Goal: Transaction & Acquisition: Purchase product/service

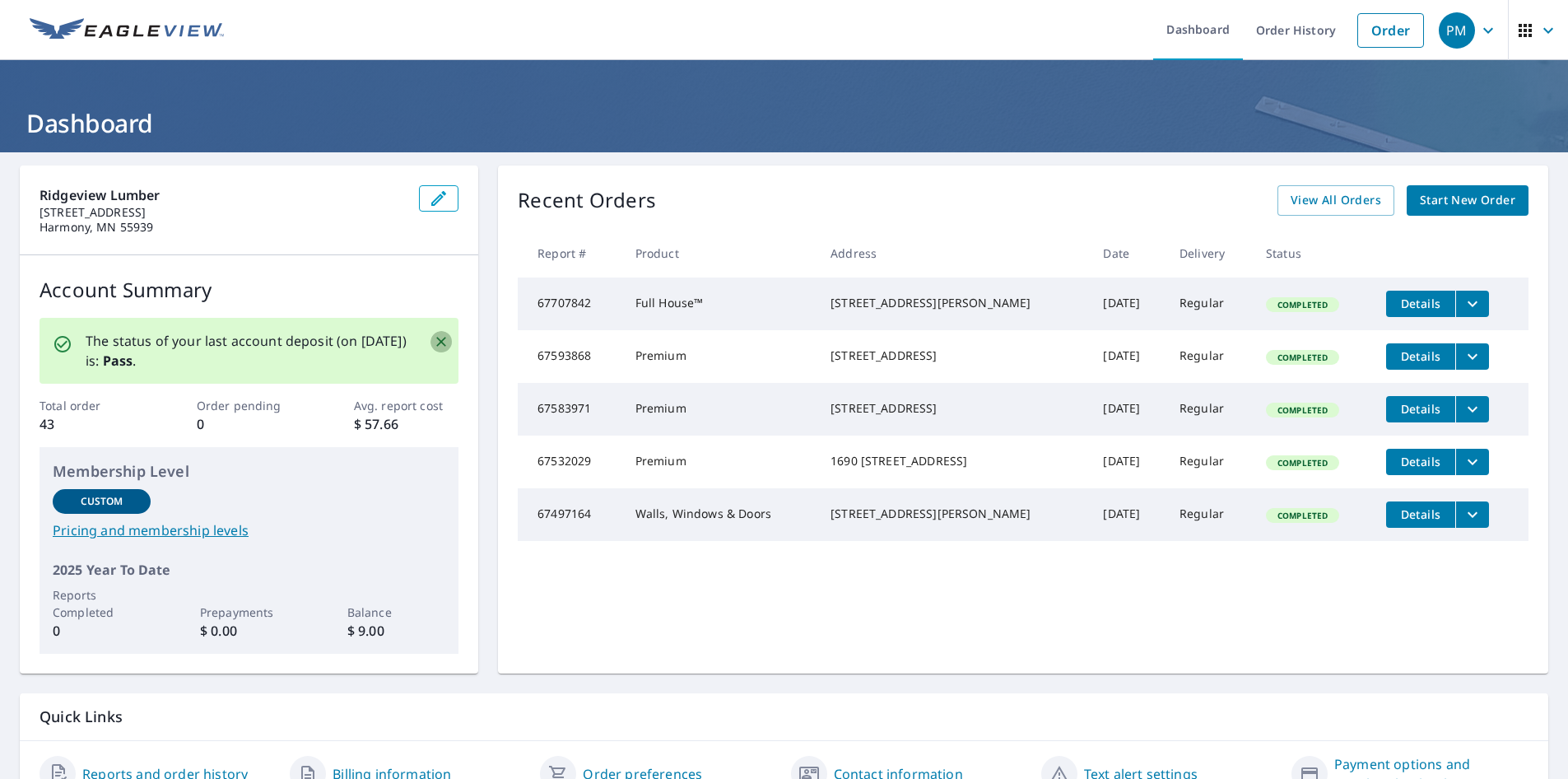
click at [439, 337] on icon "Close" at bounding box center [441, 341] width 17 height 17
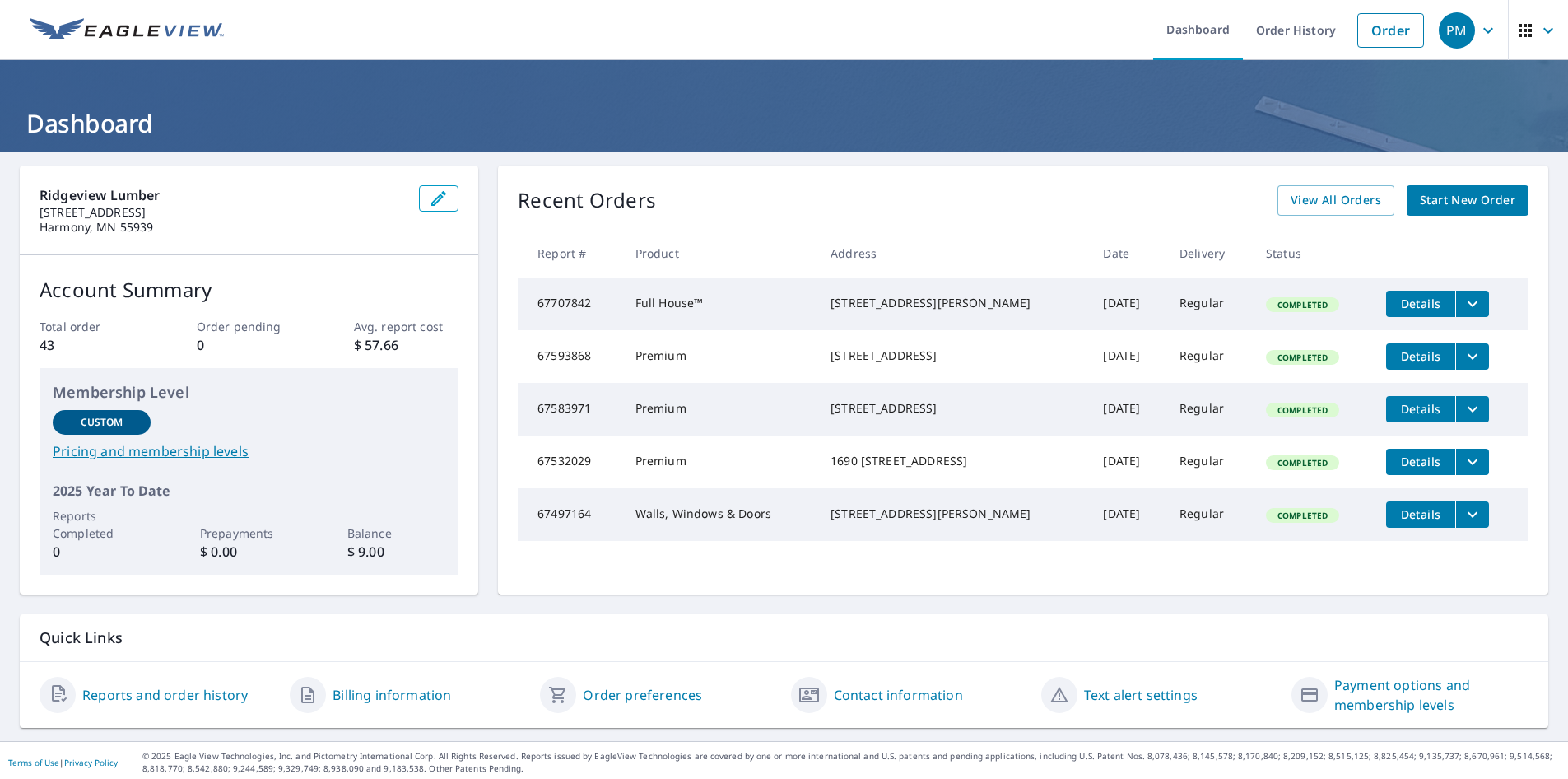
drag, startPoint x: 970, startPoint y: 300, endPoint x: 954, endPoint y: 317, distance: 23.3
click at [954, 312] on div "[STREET_ADDRESS][PERSON_NAME]" at bounding box center [954, 303] width 246 height 17
drag, startPoint x: 954, startPoint y: 317, endPoint x: 976, endPoint y: 314, distance: 22.2
click at [976, 312] on div "[STREET_ADDRESS][PERSON_NAME]" at bounding box center [954, 303] width 246 height 17
click at [79, 424] on div "Custom" at bounding box center [102, 422] width 98 height 24
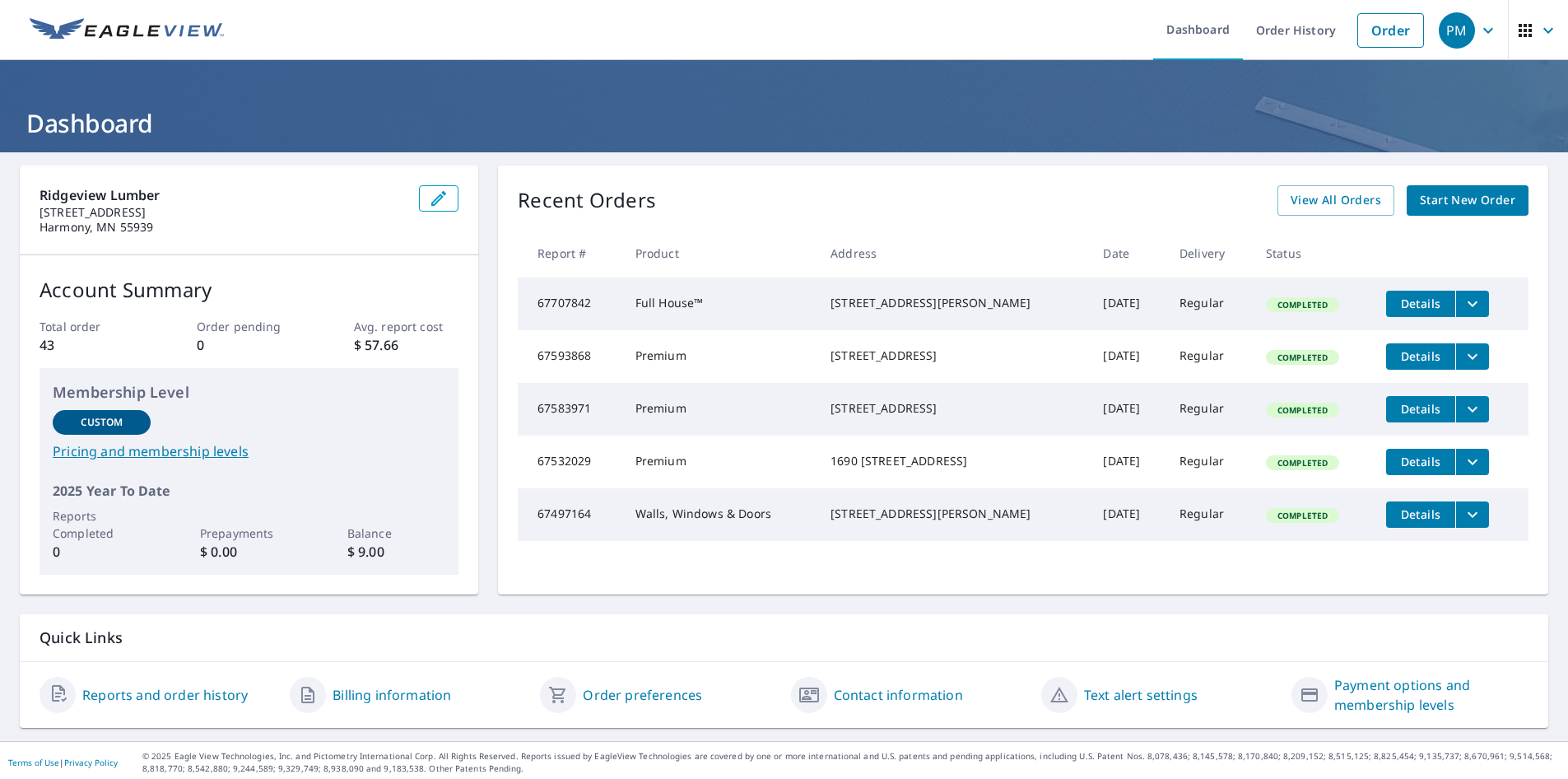
click at [104, 425] on p "Custom" at bounding box center [102, 422] width 43 height 15
click at [152, 445] on link "Pricing and membership levels" at bounding box center [249, 451] width 392 height 20
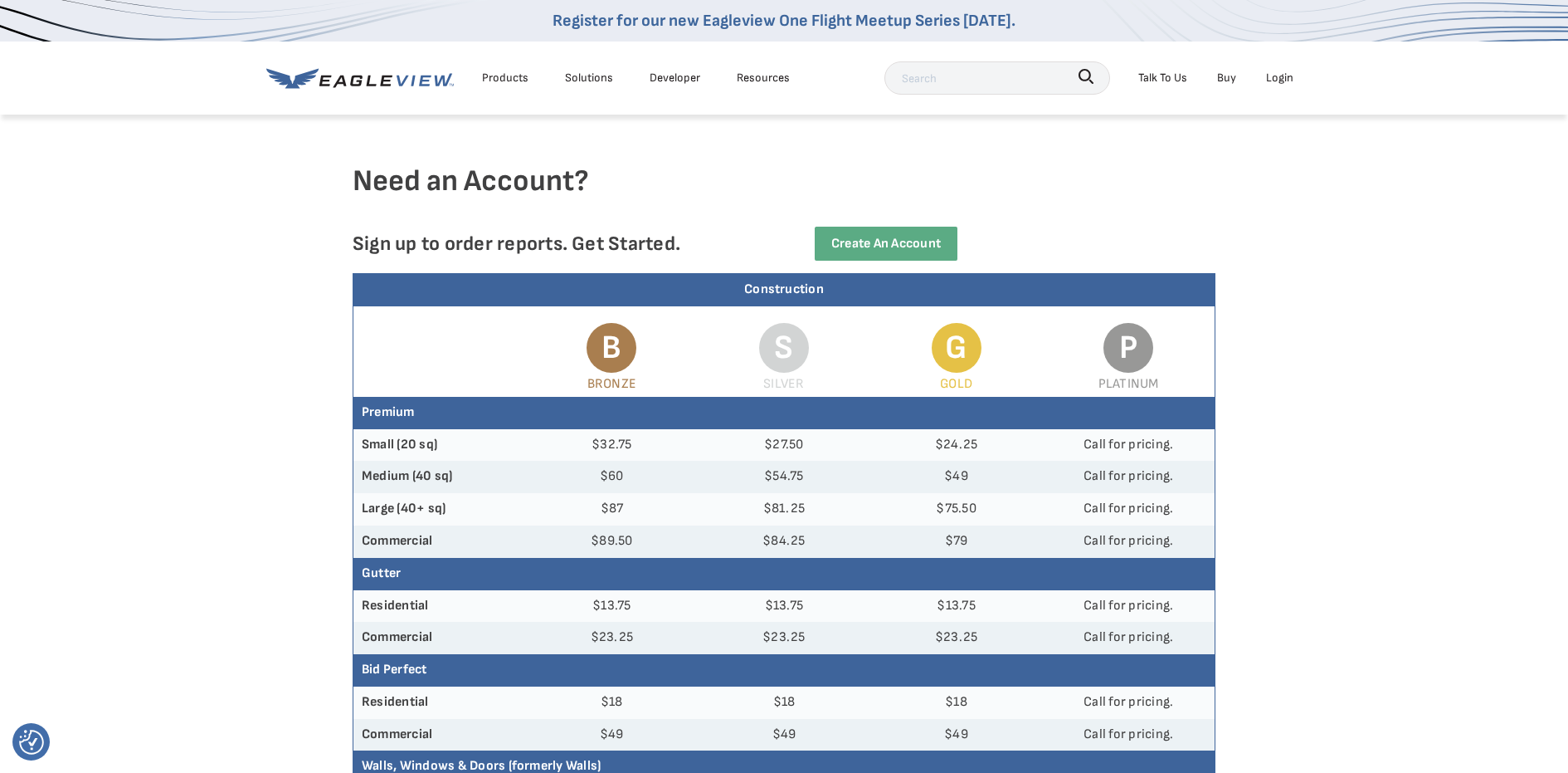
click at [506, 69] on div "Products" at bounding box center [505, 78] width 46 height 21
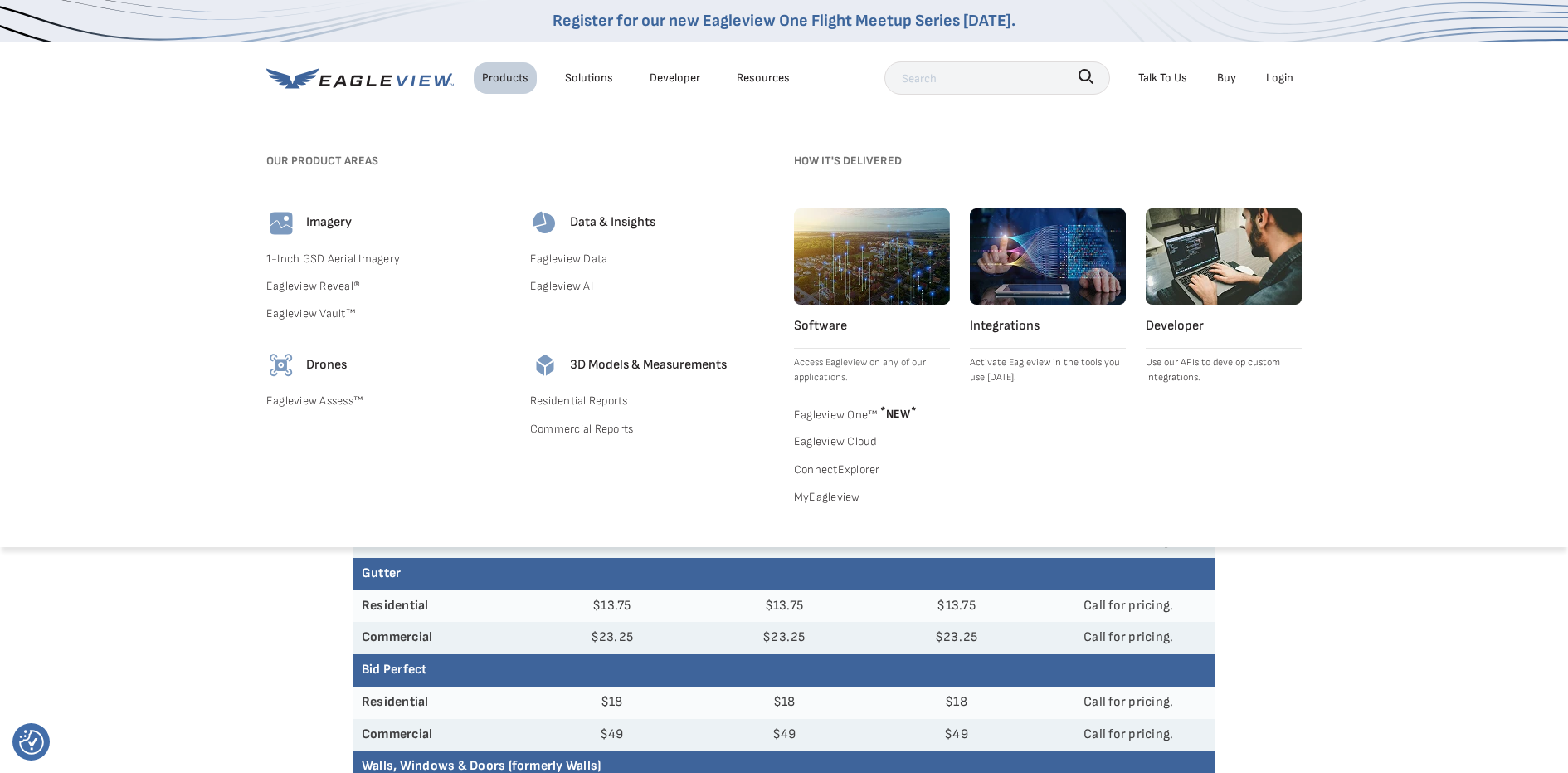
click at [584, 76] on div "Solutions" at bounding box center [588, 78] width 48 height 21
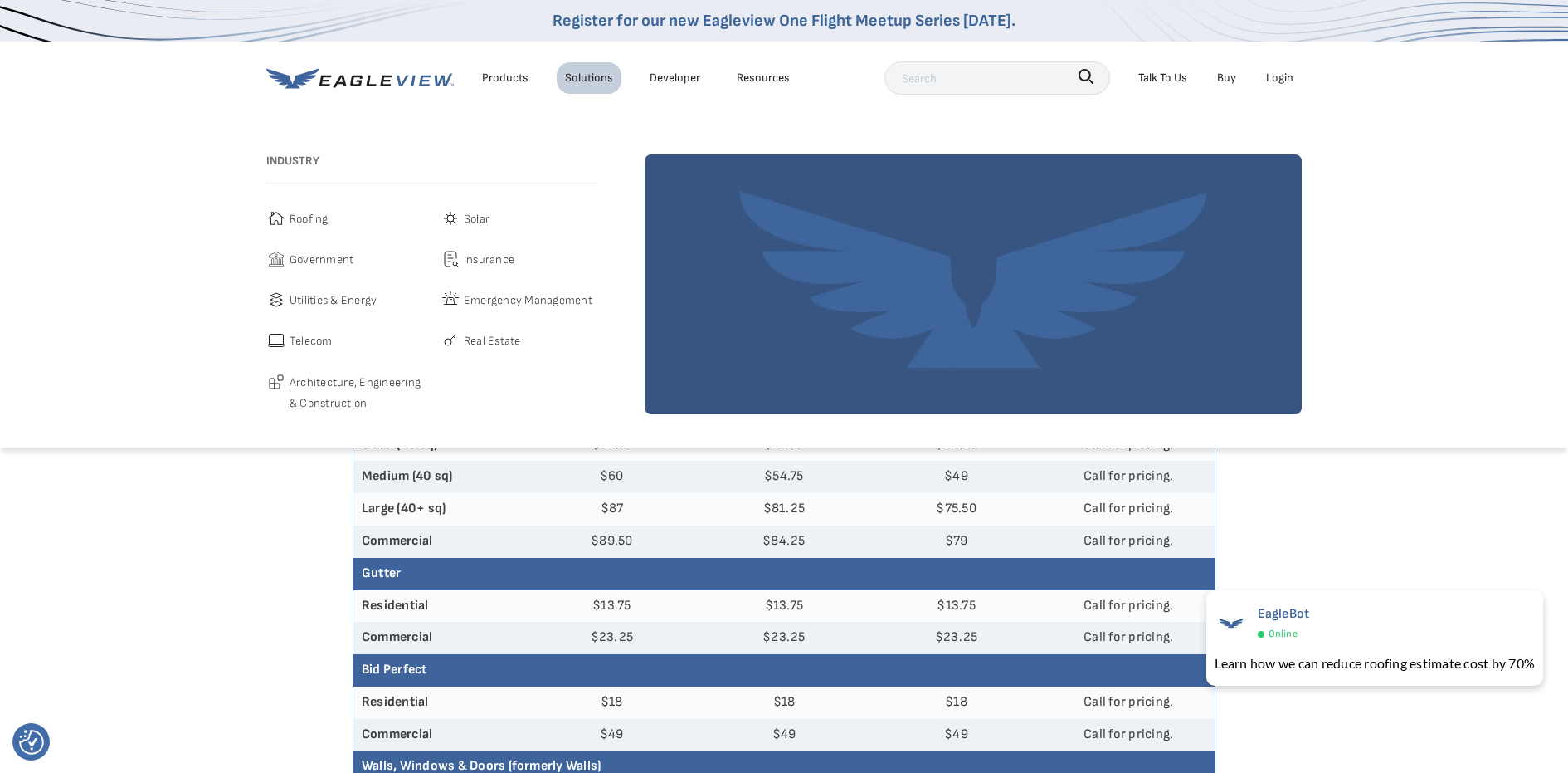
click at [670, 84] on link "Developer" at bounding box center [675, 78] width 51 height 21
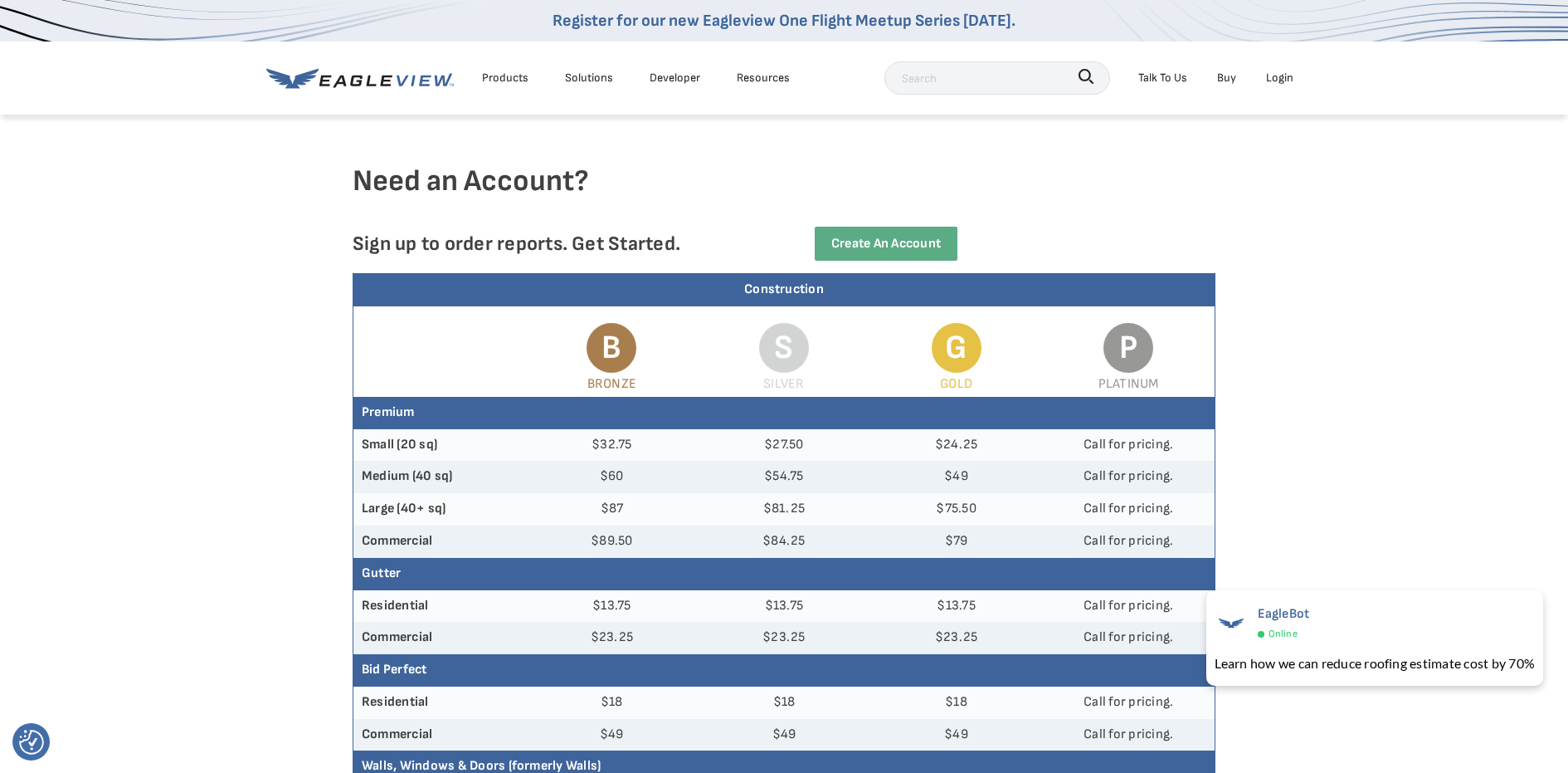
click at [486, 74] on div "Products" at bounding box center [505, 78] width 46 height 21
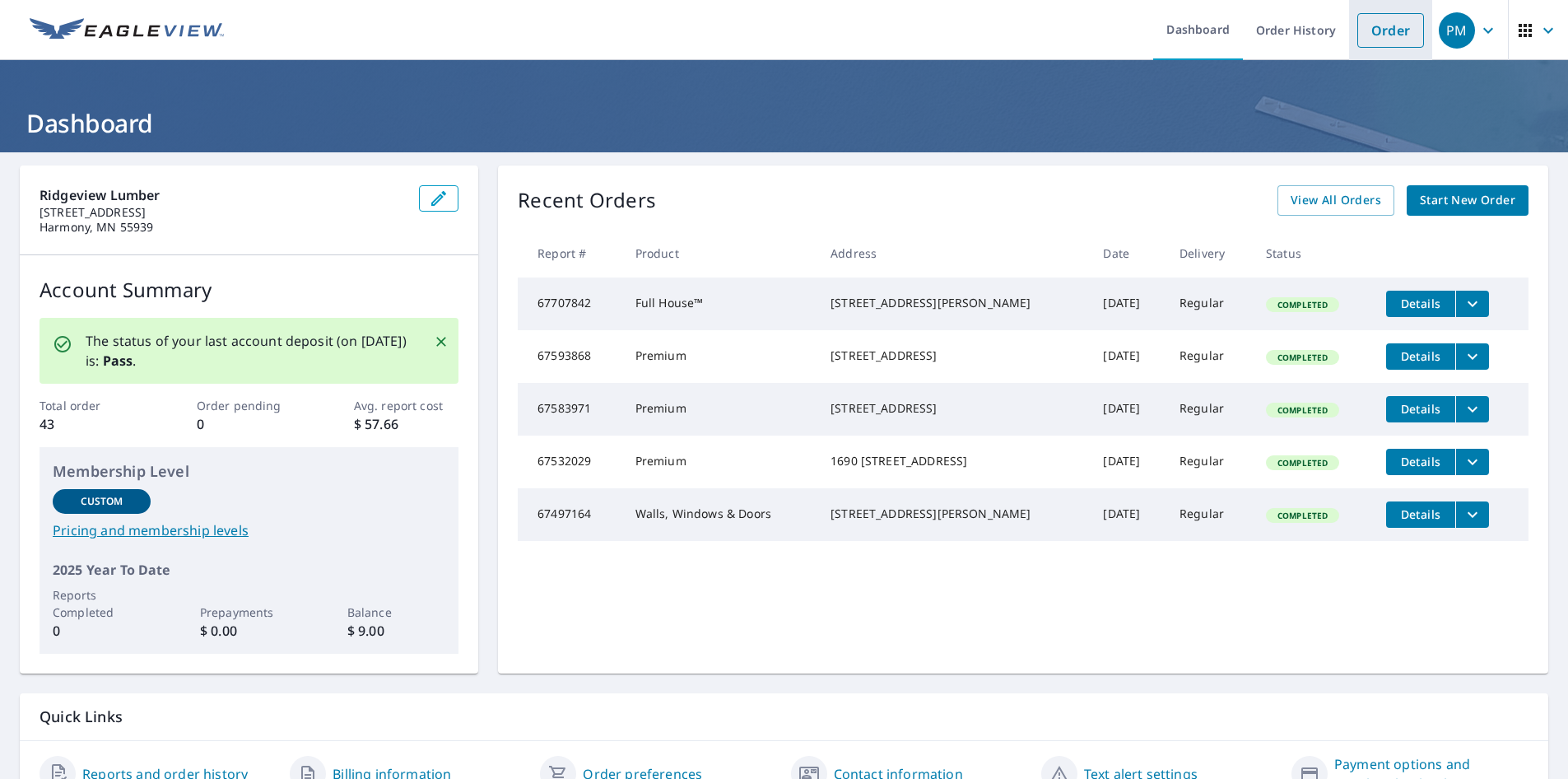
click at [1390, 32] on link "Order" at bounding box center [1390, 30] width 67 height 35
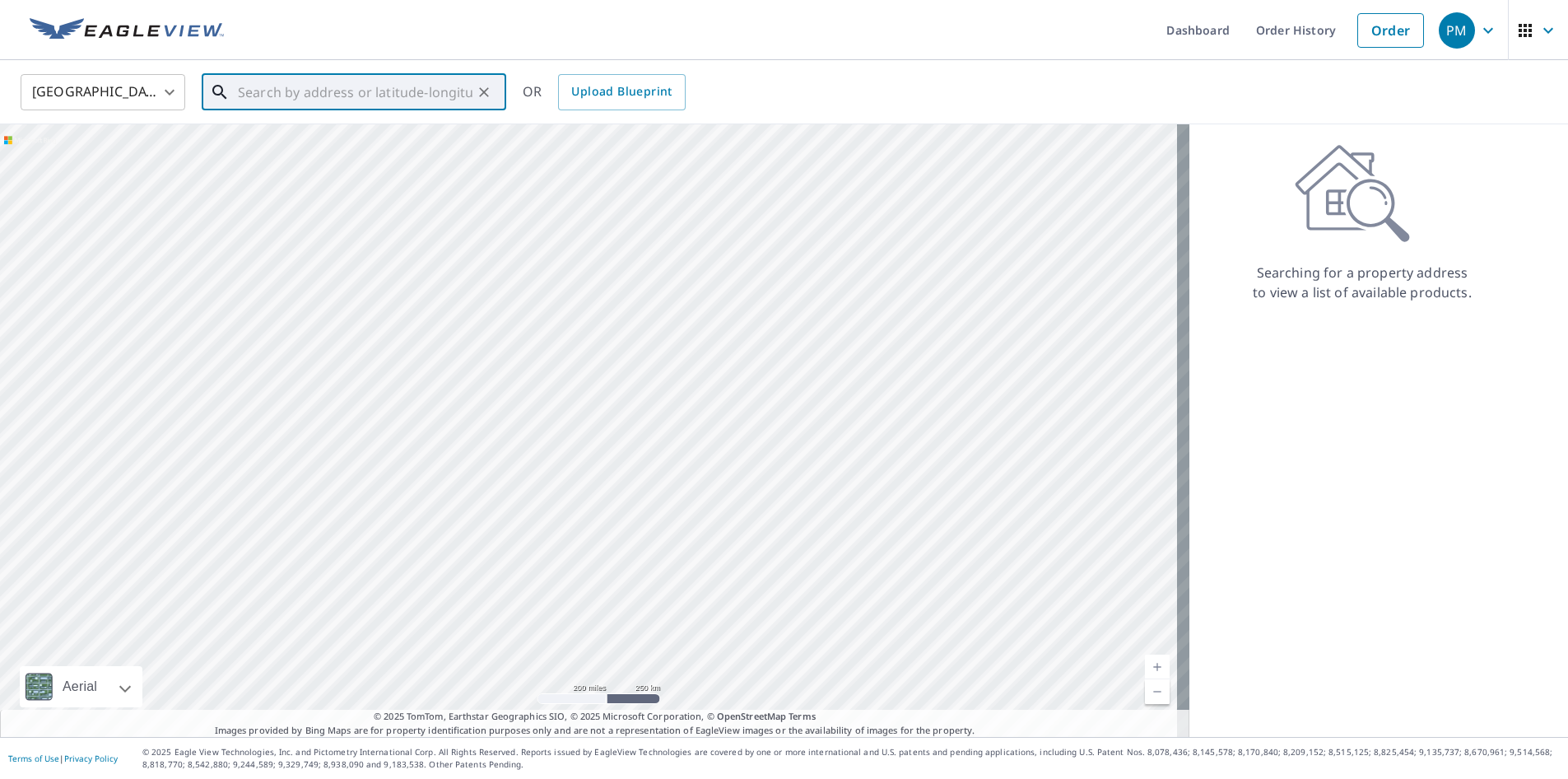
click at [389, 85] on input "text" at bounding box center [355, 91] width 235 height 46
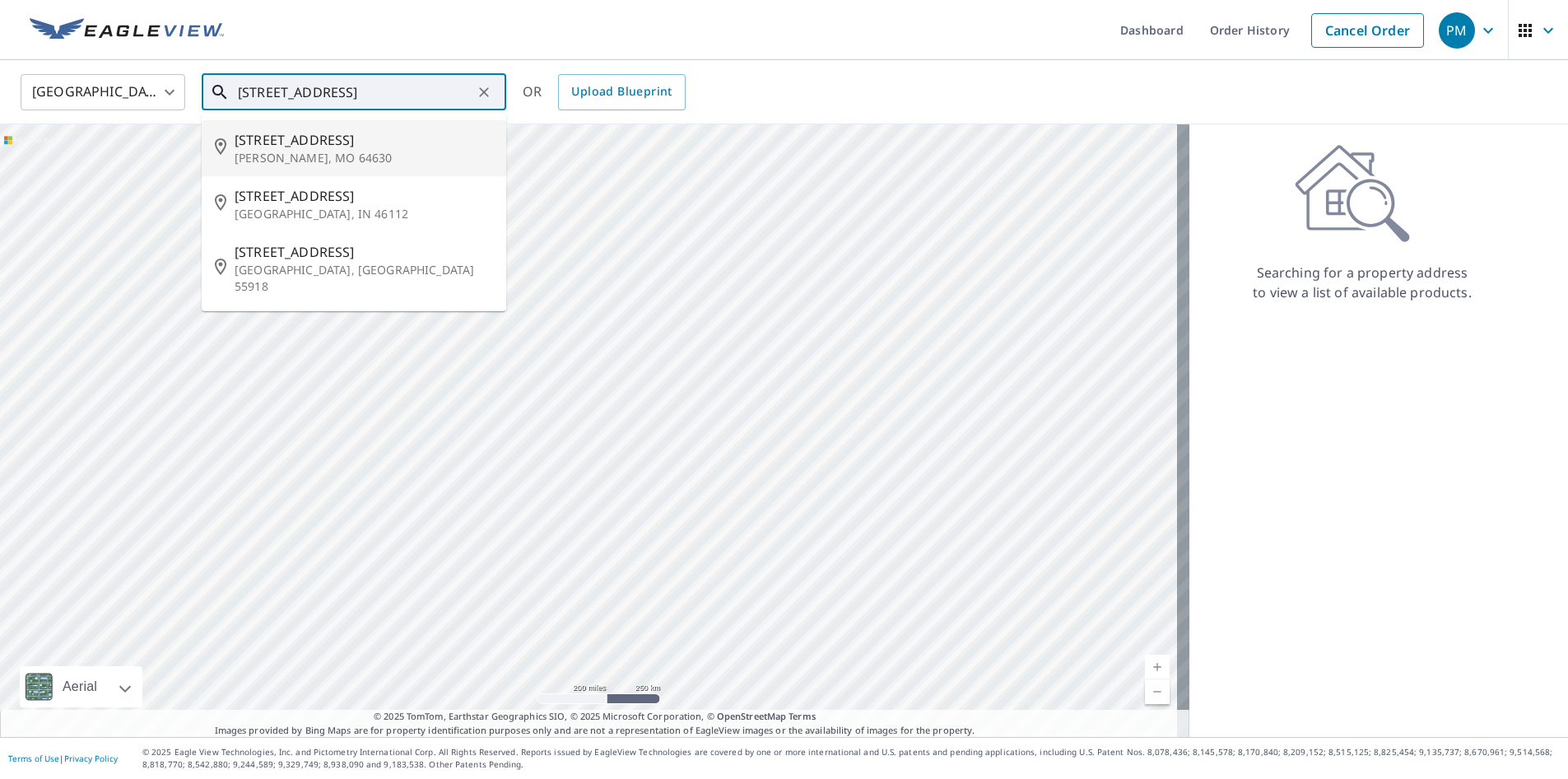
click at [271, 91] on input "[STREET_ADDRESS]" at bounding box center [355, 91] width 235 height 46
click at [390, 90] on input "[STREET_ADDRESS]" at bounding box center [355, 91] width 235 height 46
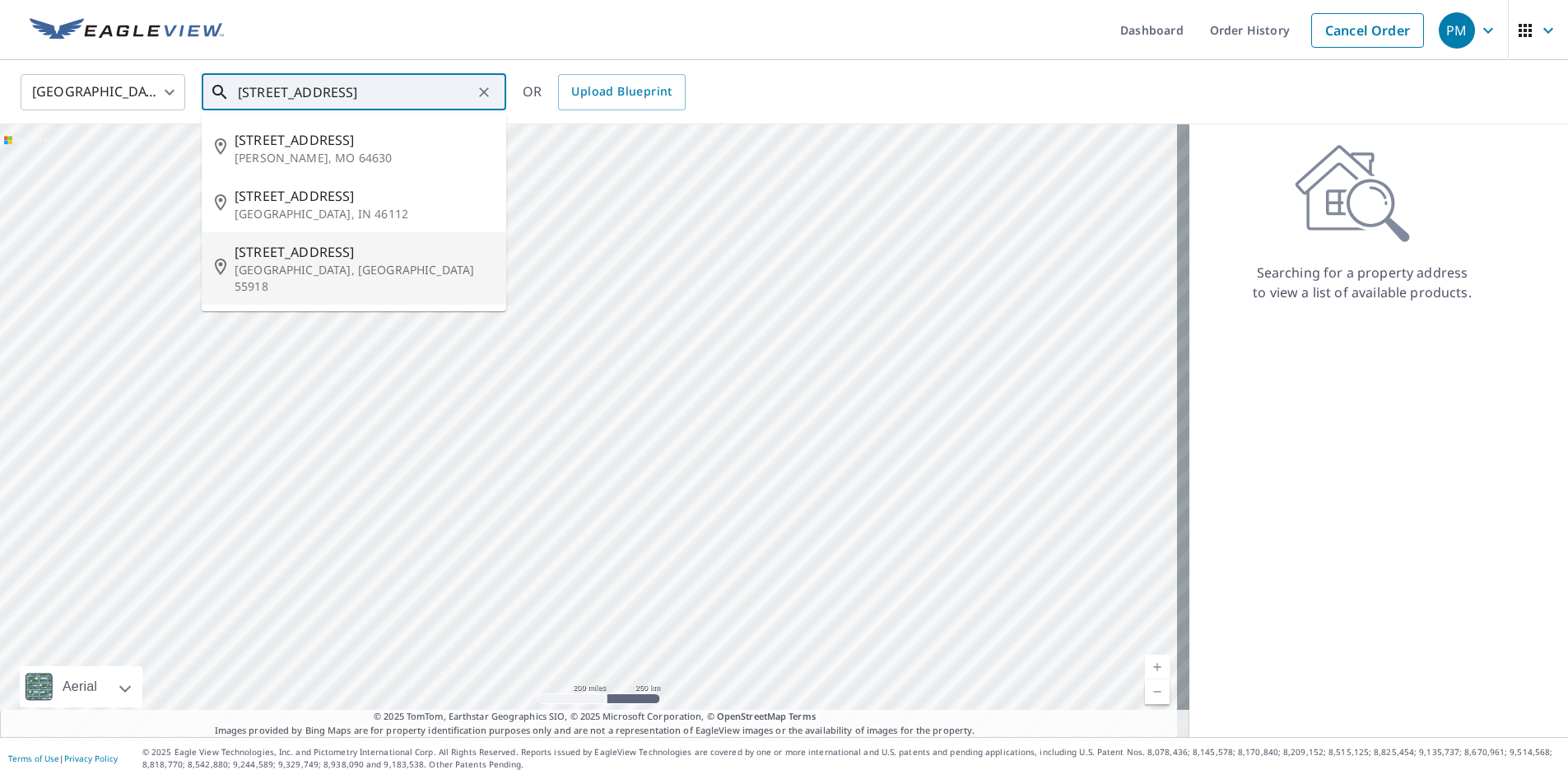
click at [309, 266] on p "[GEOGRAPHIC_DATA], [GEOGRAPHIC_DATA] 55918" at bounding box center [364, 279] width 258 height 33
type input "[STREET_ADDRESS]"
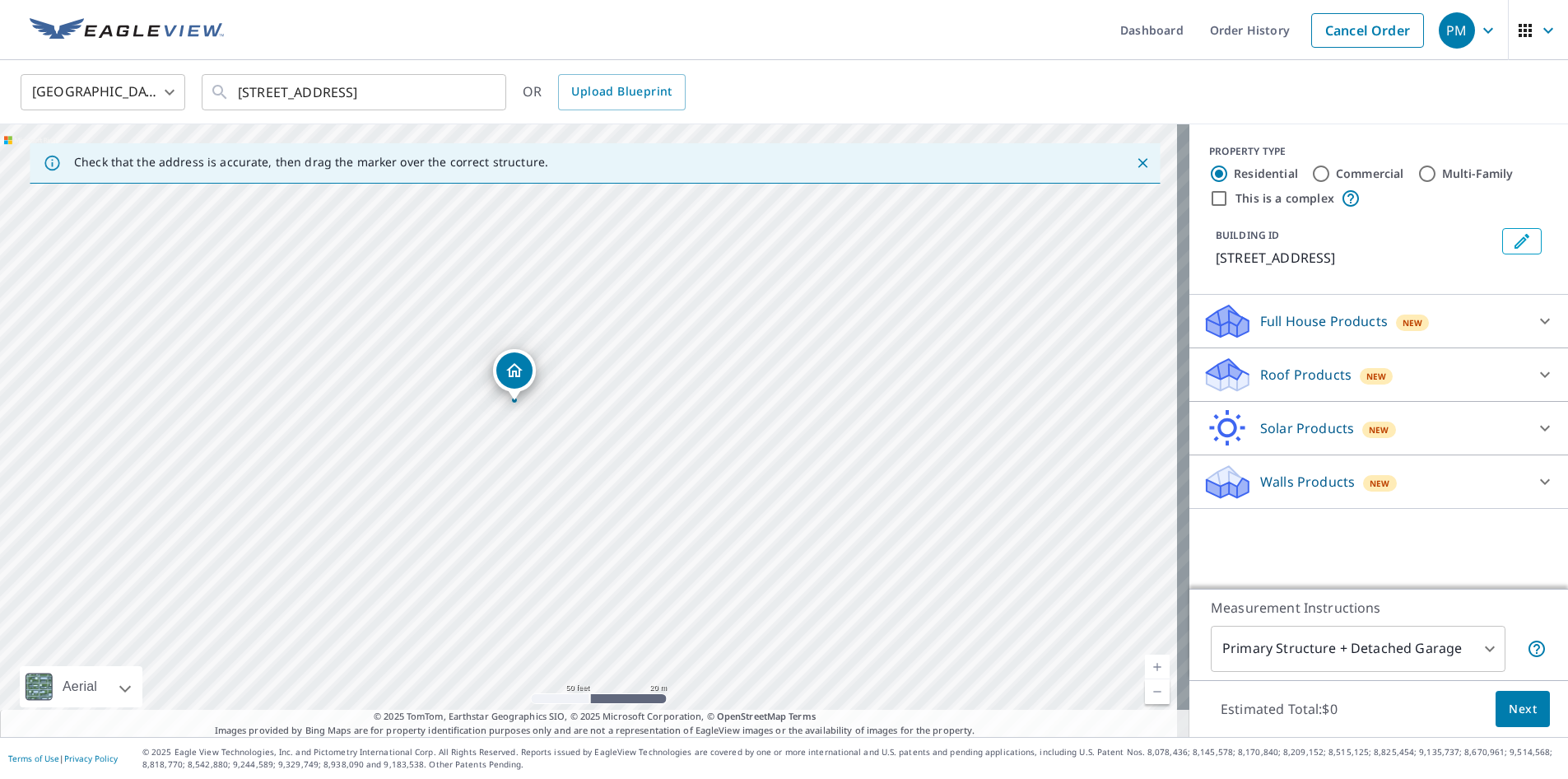
drag, startPoint x: 631, startPoint y: 416, endPoint x: 630, endPoint y: 424, distance: 8.1
click at [630, 424] on div "[STREET_ADDRESS]" at bounding box center [594, 431] width 1189 height 613
drag, startPoint x: 676, startPoint y: 366, endPoint x: 675, endPoint y: 428, distance: 62.0
click at [675, 428] on div "[STREET_ADDRESS]" at bounding box center [594, 431] width 1189 height 613
drag, startPoint x: 533, startPoint y: 494, endPoint x: 556, endPoint y: 491, distance: 23.2
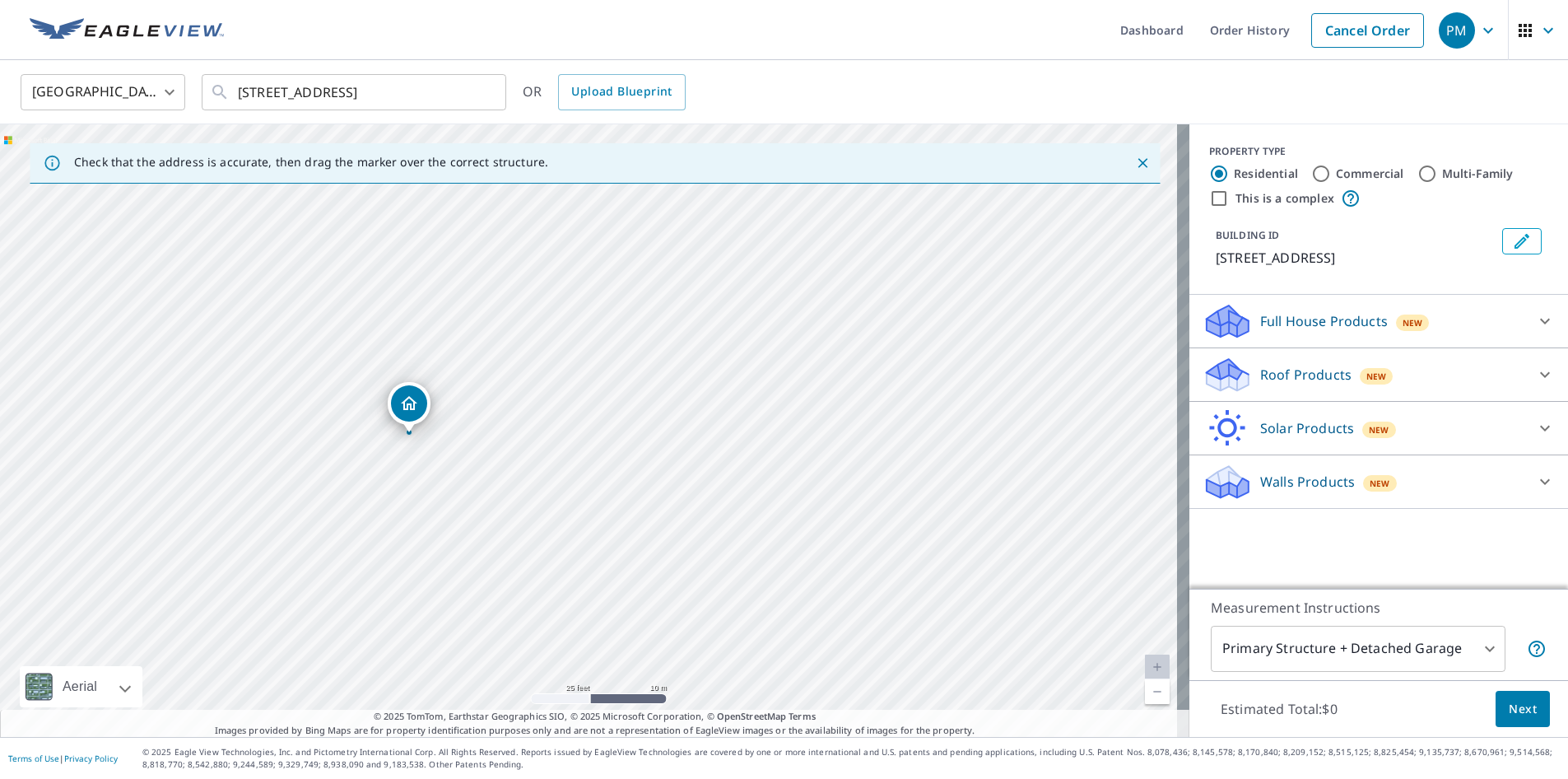
click at [556, 491] on div "[STREET_ADDRESS]" at bounding box center [594, 431] width 1189 height 613
drag, startPoint x: 419, startPoint y: 404, endPoint x: 443, endPoint y: 405, distance: 24.0
click at [1273, 327] on p "Full House Products" at bounding box center [1324, 321] width 128 height 20
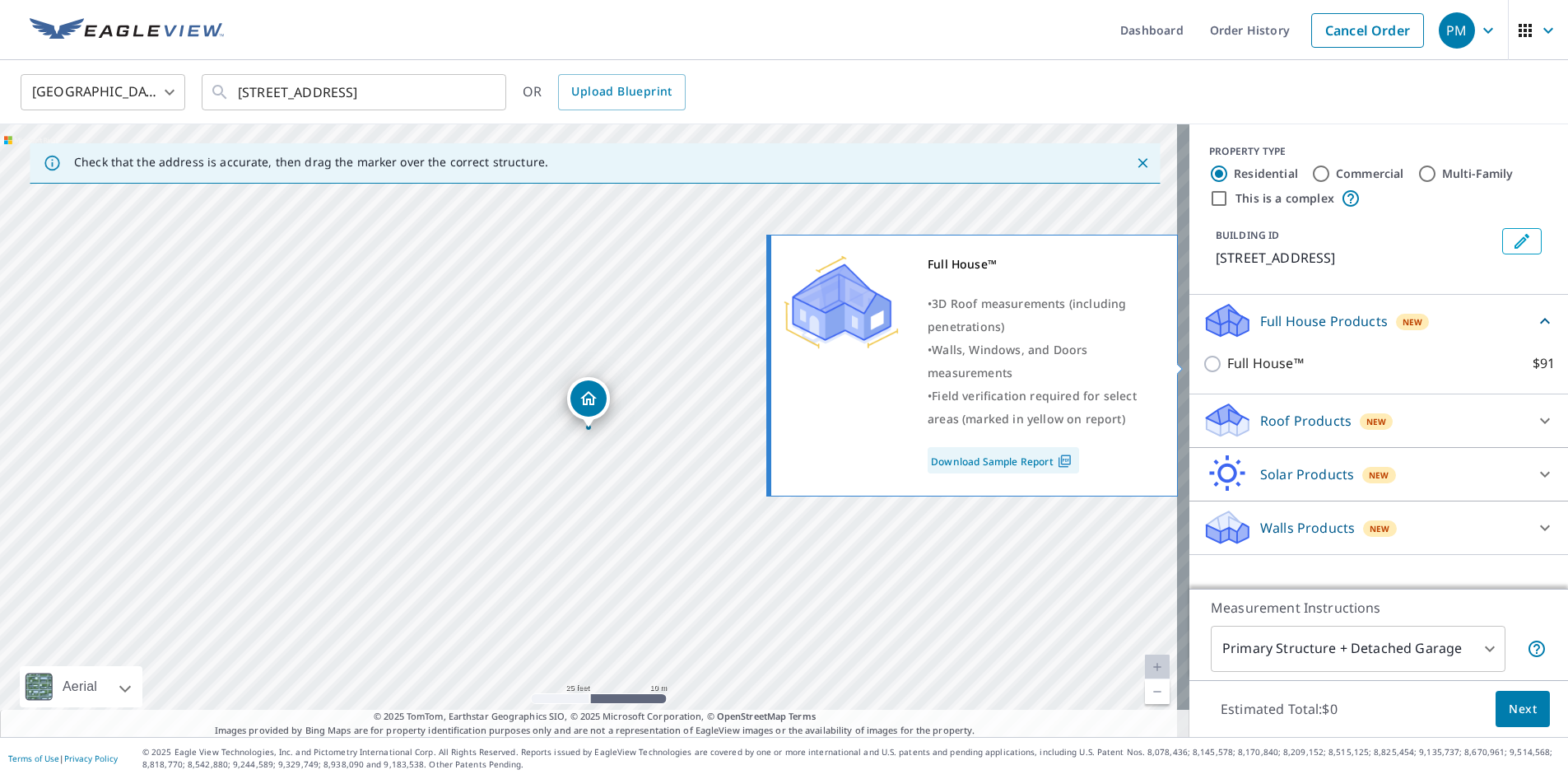
click at [1203, 361] on input "Full House™ $91" at bounding box center [1215, 364] width 24 height 20
checkbox input "true"
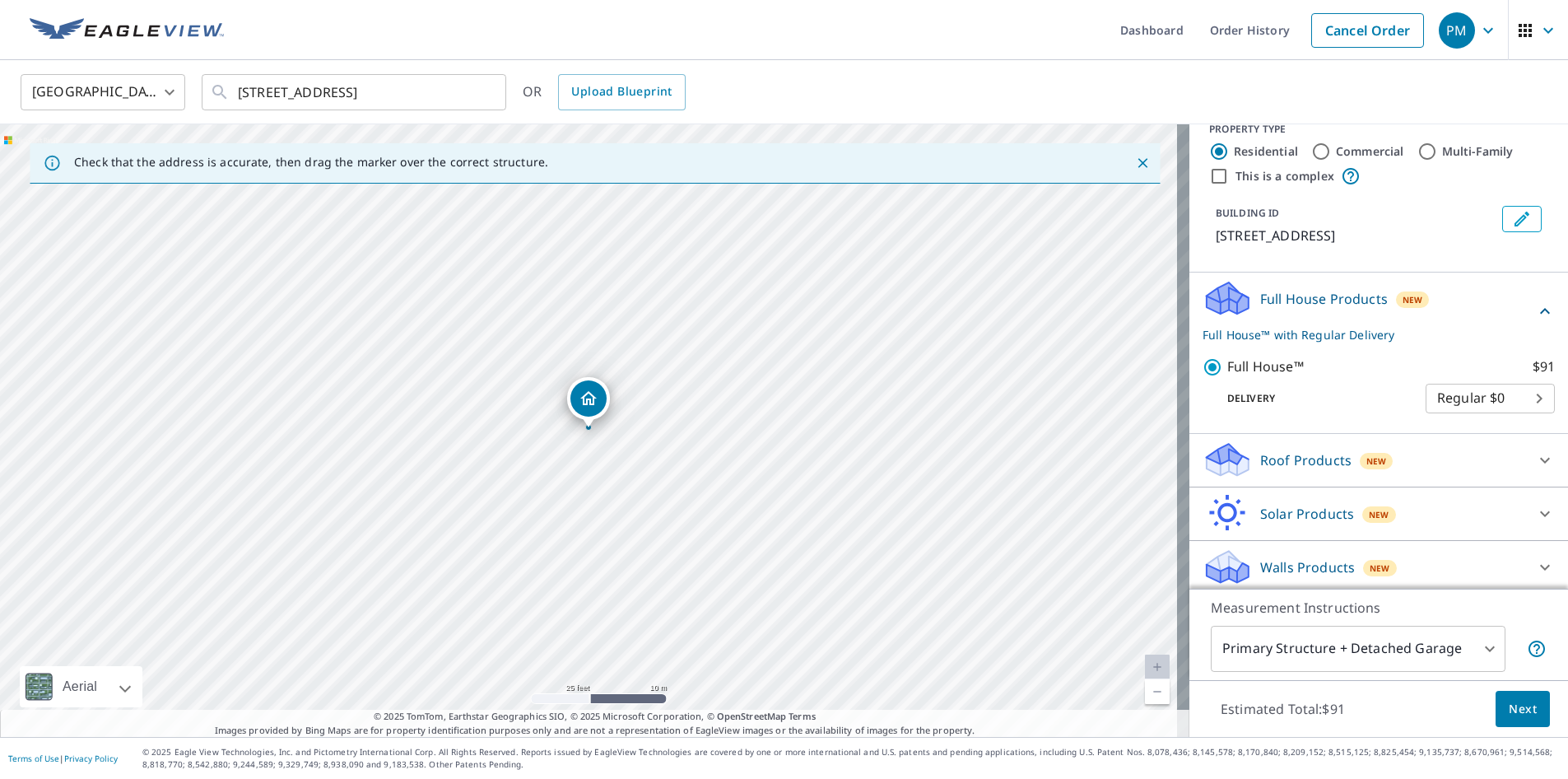
scroll to position [28, 0]
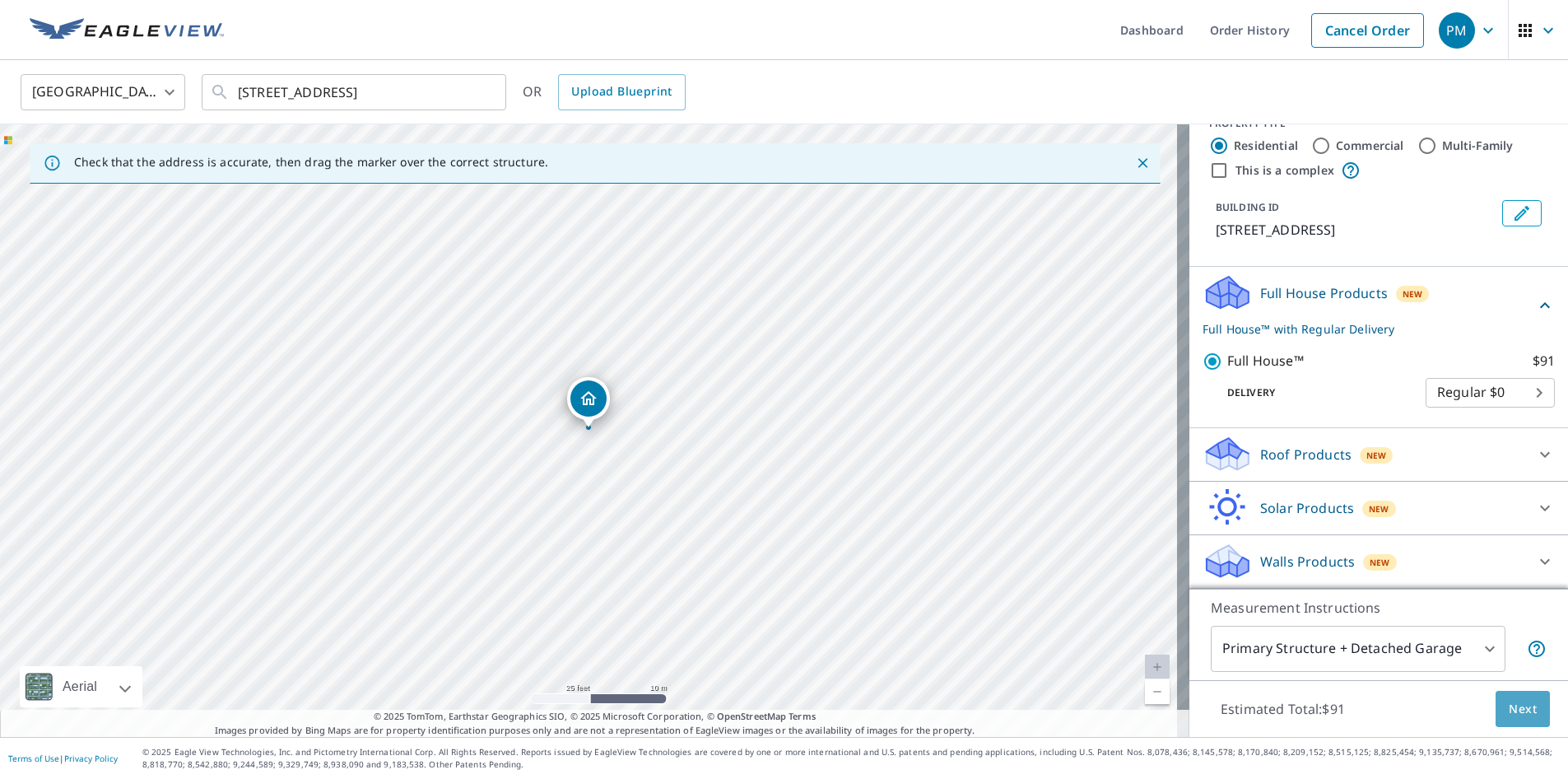
click at [1515, 704] on span "Next" at bounding box center [1523, 709] width 28 height 21
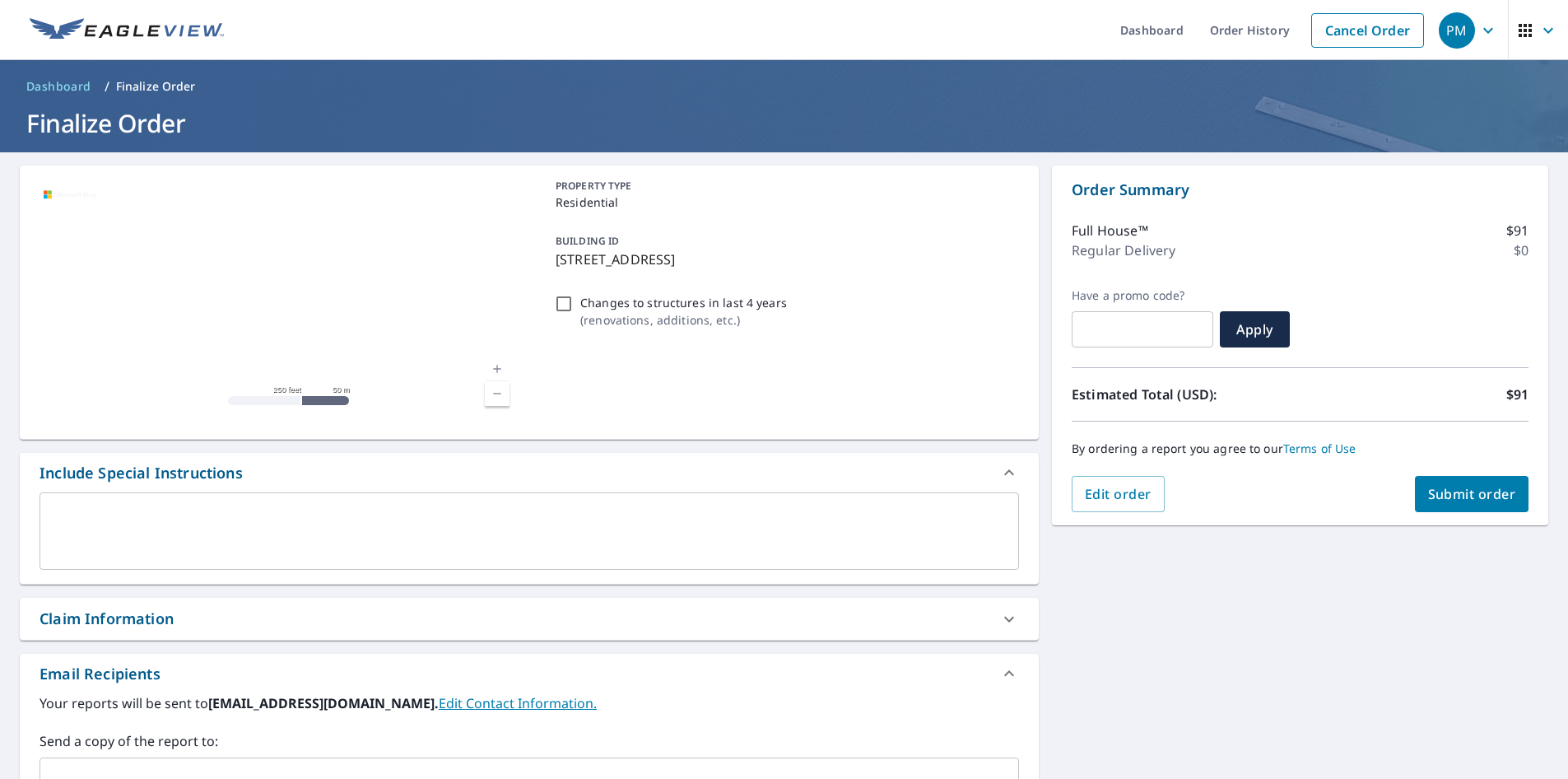
click at [117, 538] on textarea at bounding box center [529, 532] width 956 height 47
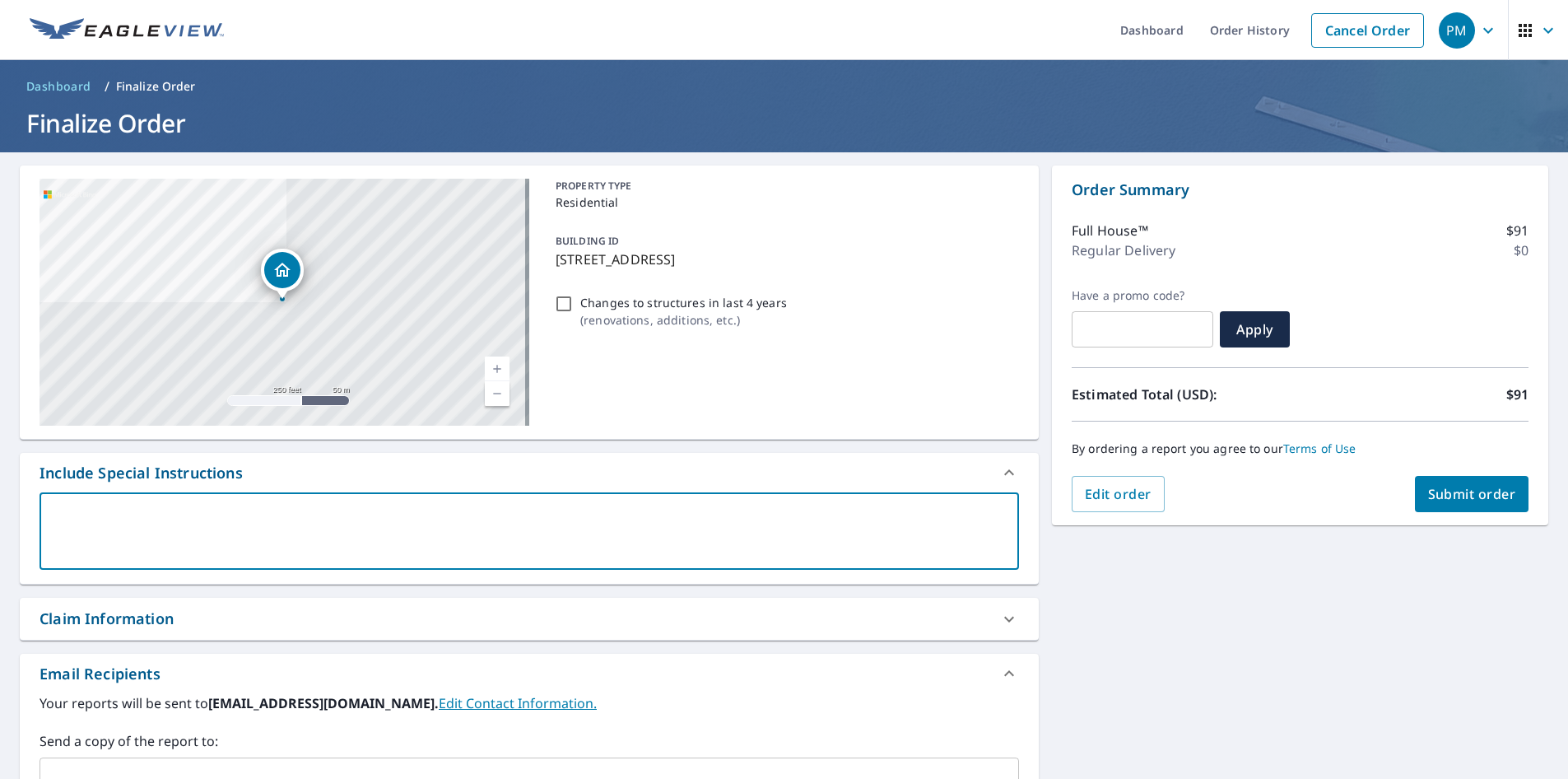
type textarea "J"
type textarea "x"
type textarea "Jo"
type textarea "x"
type textarea "Job"
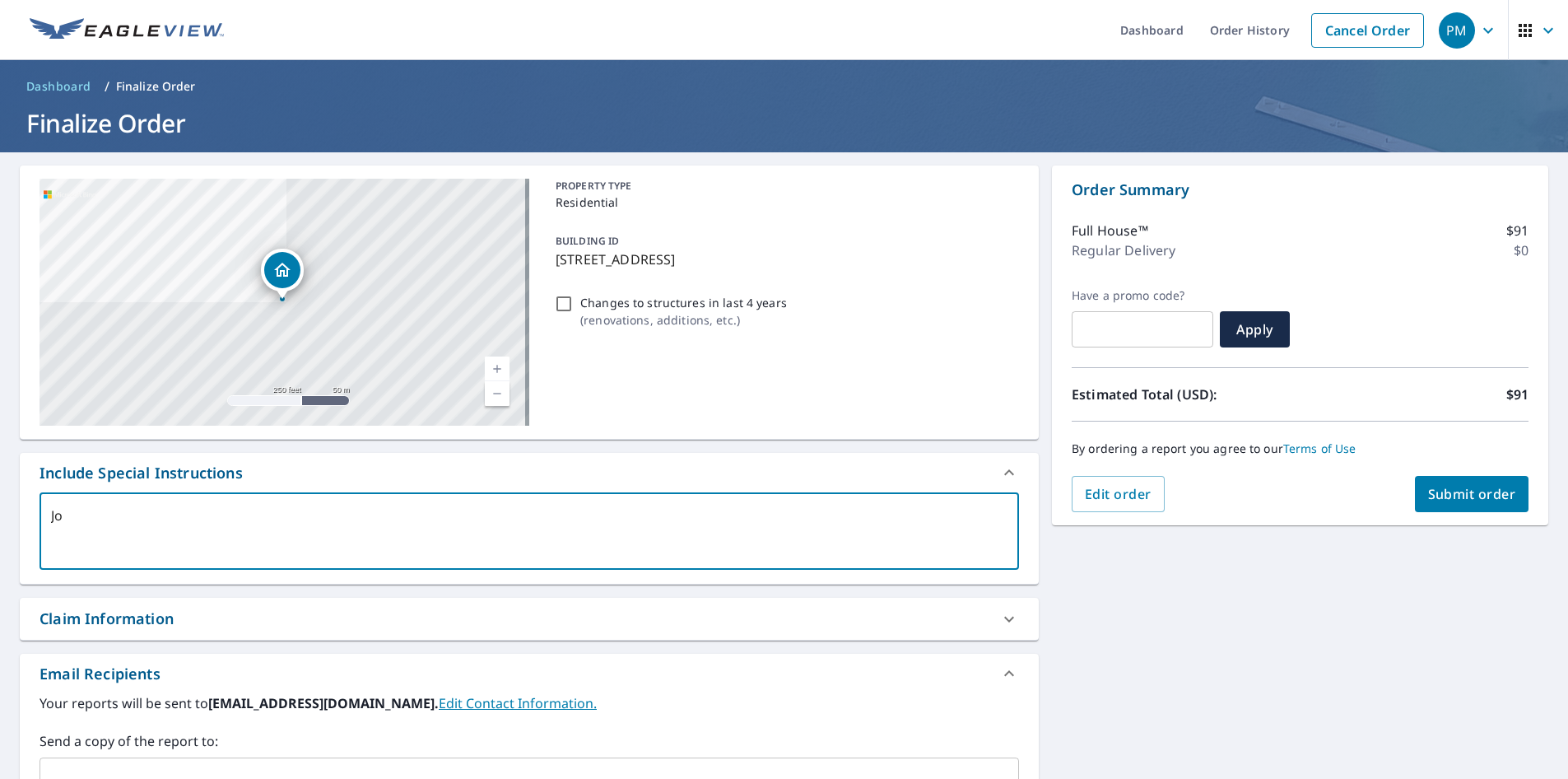
type textarea "x"
type textarea "Job:"
type textarea "x"
type textarea "Job:"
type textarea "x"
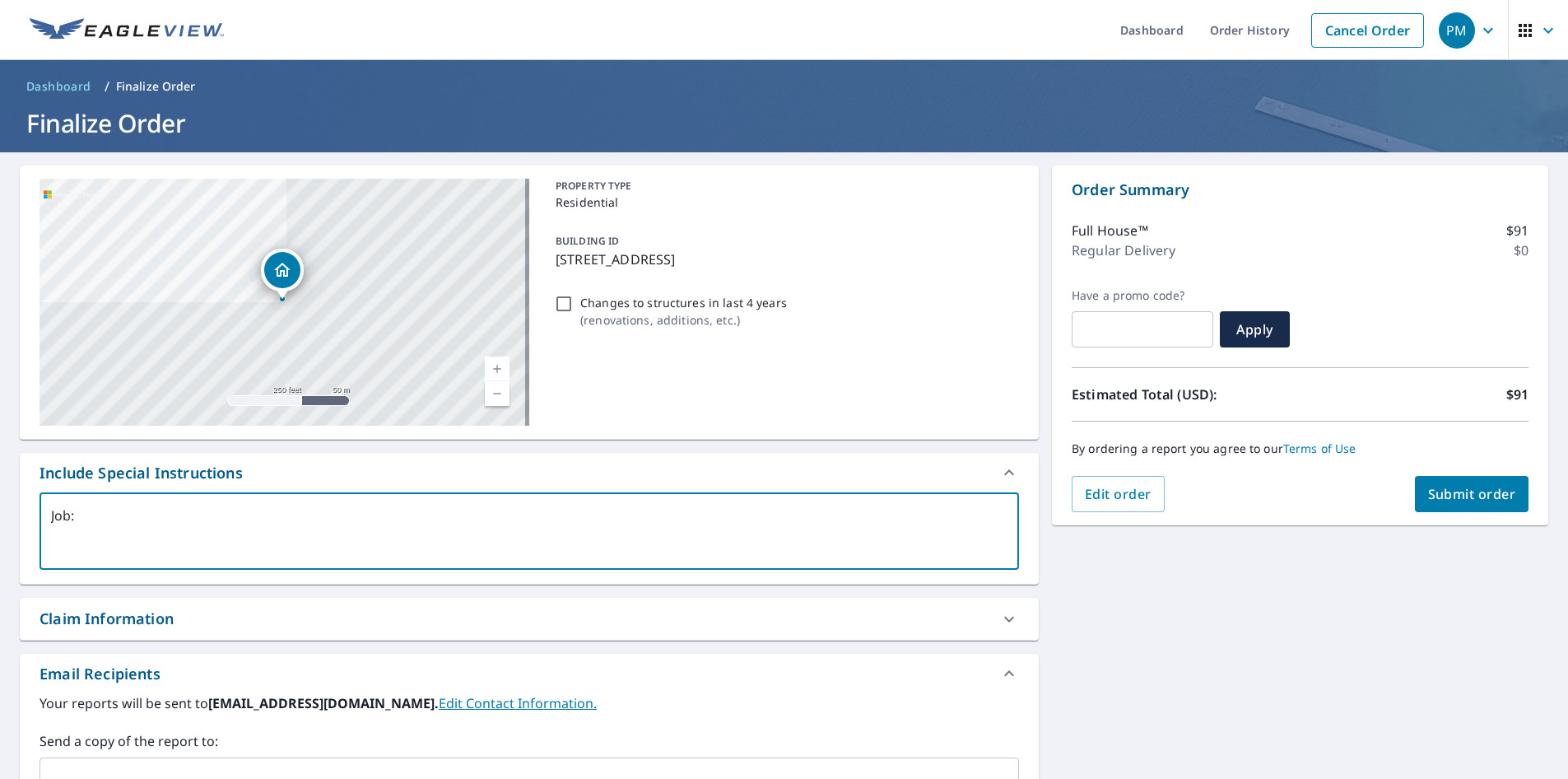
type textarea "Job: R"
type textarea "x"
type textarea "Job: Re"
type textarea "x"
type textarea "Job: Rea"
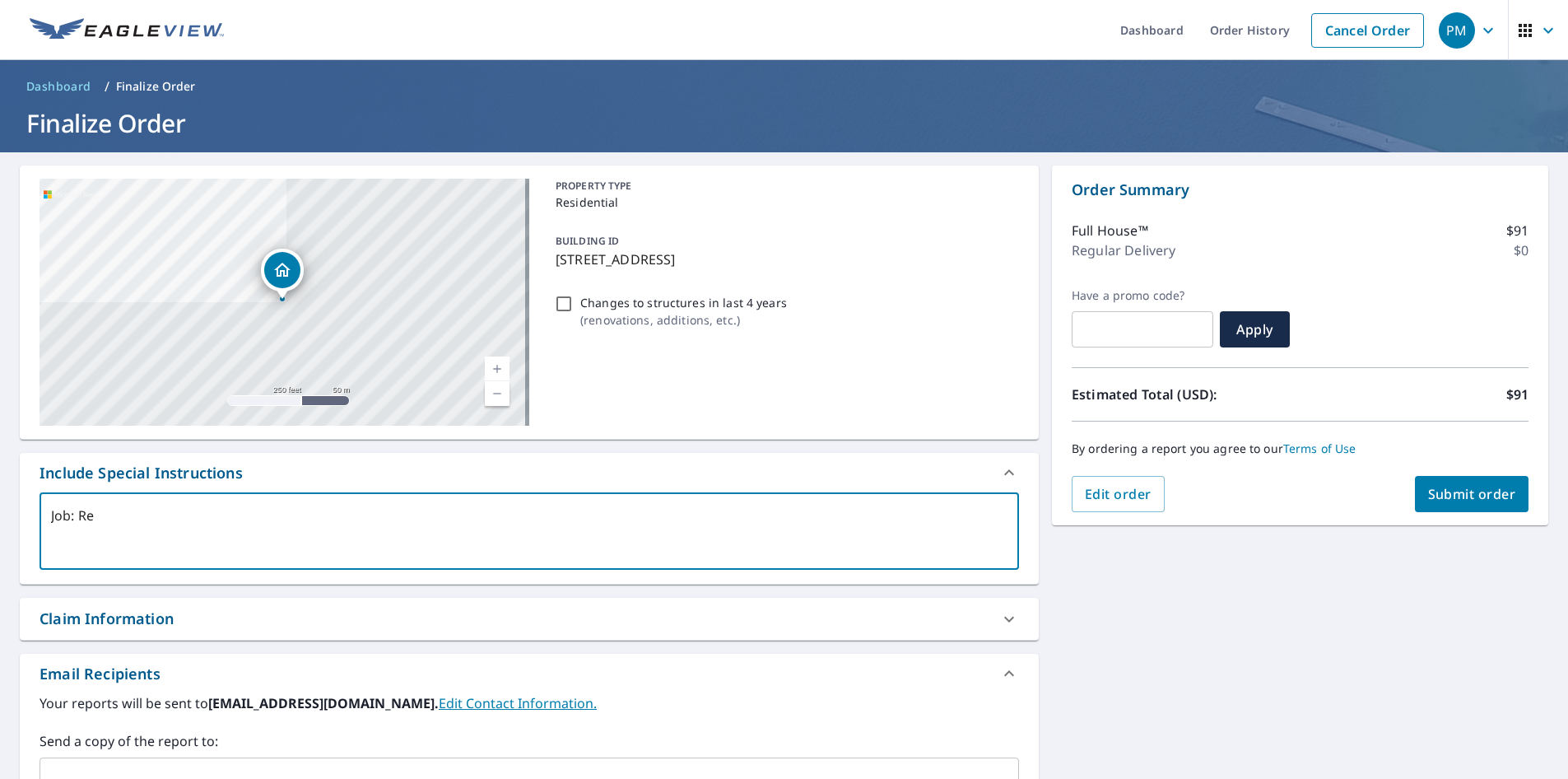
type textarea "x"
type textarea "Job: Reak"
type textarea "x"
type textarea "Job: Reake"
type textarea "x"
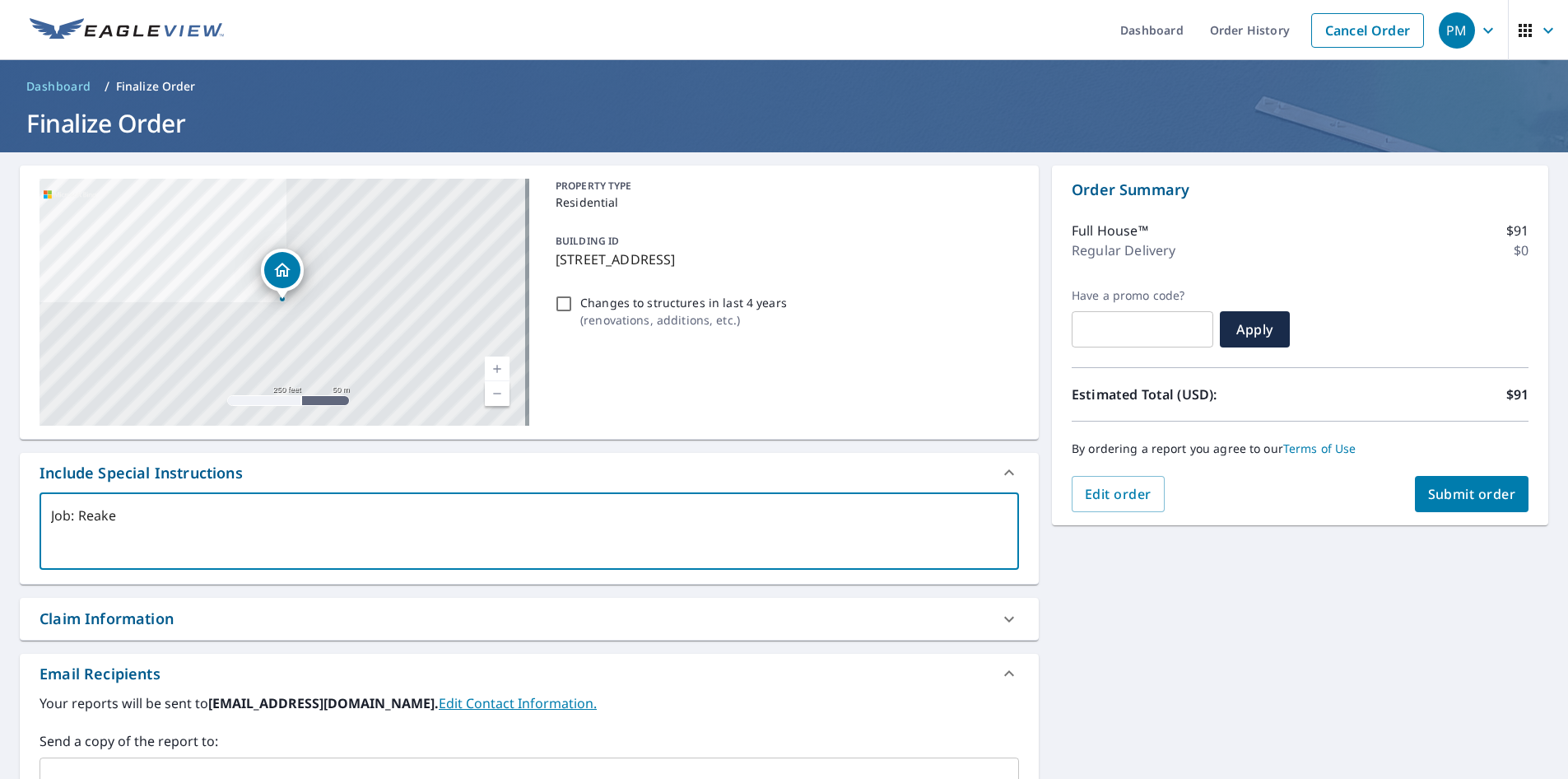
type textarea "Job: Reaken"
type textarea "x"
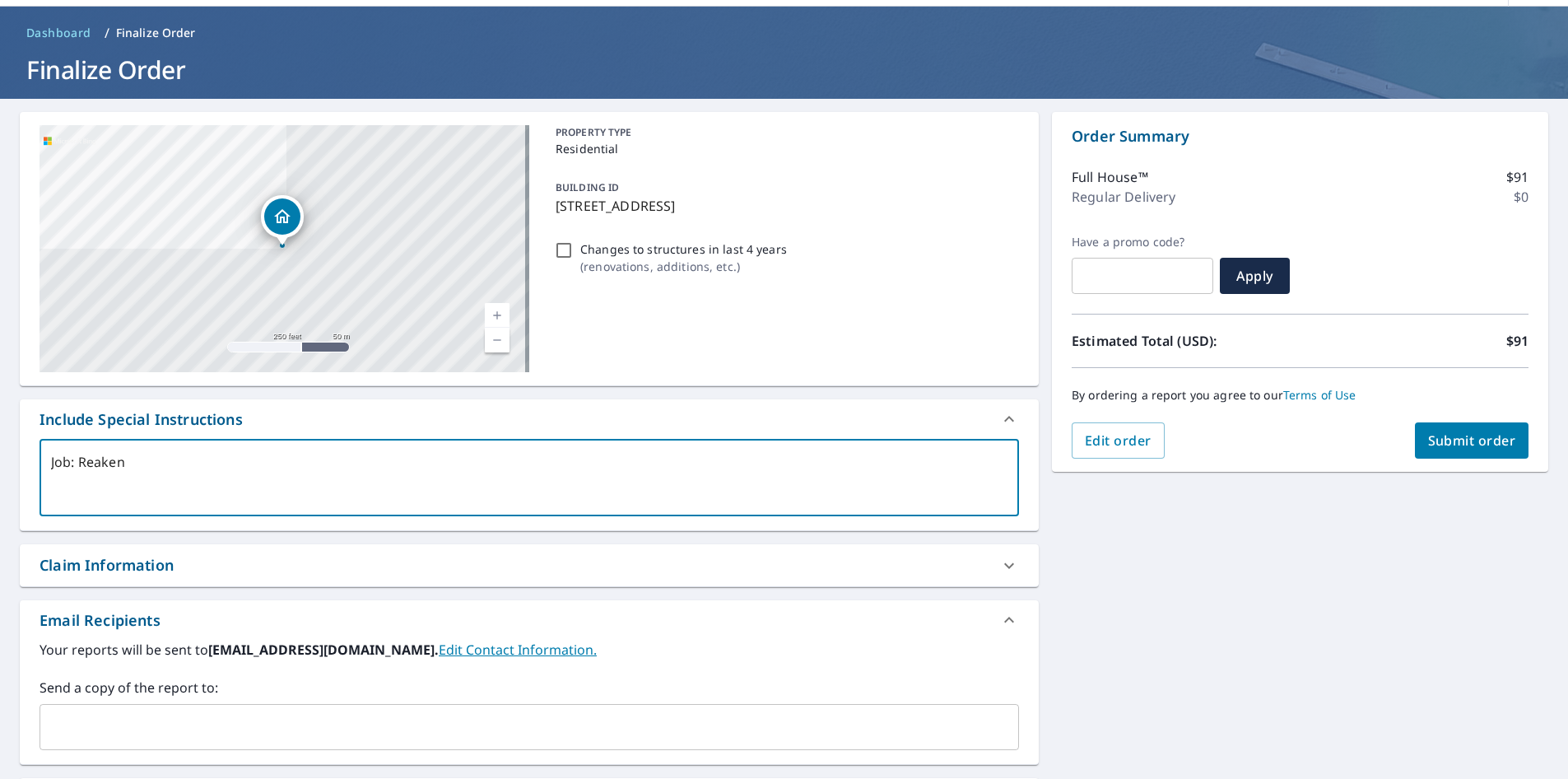
scroll to position [83, 0]
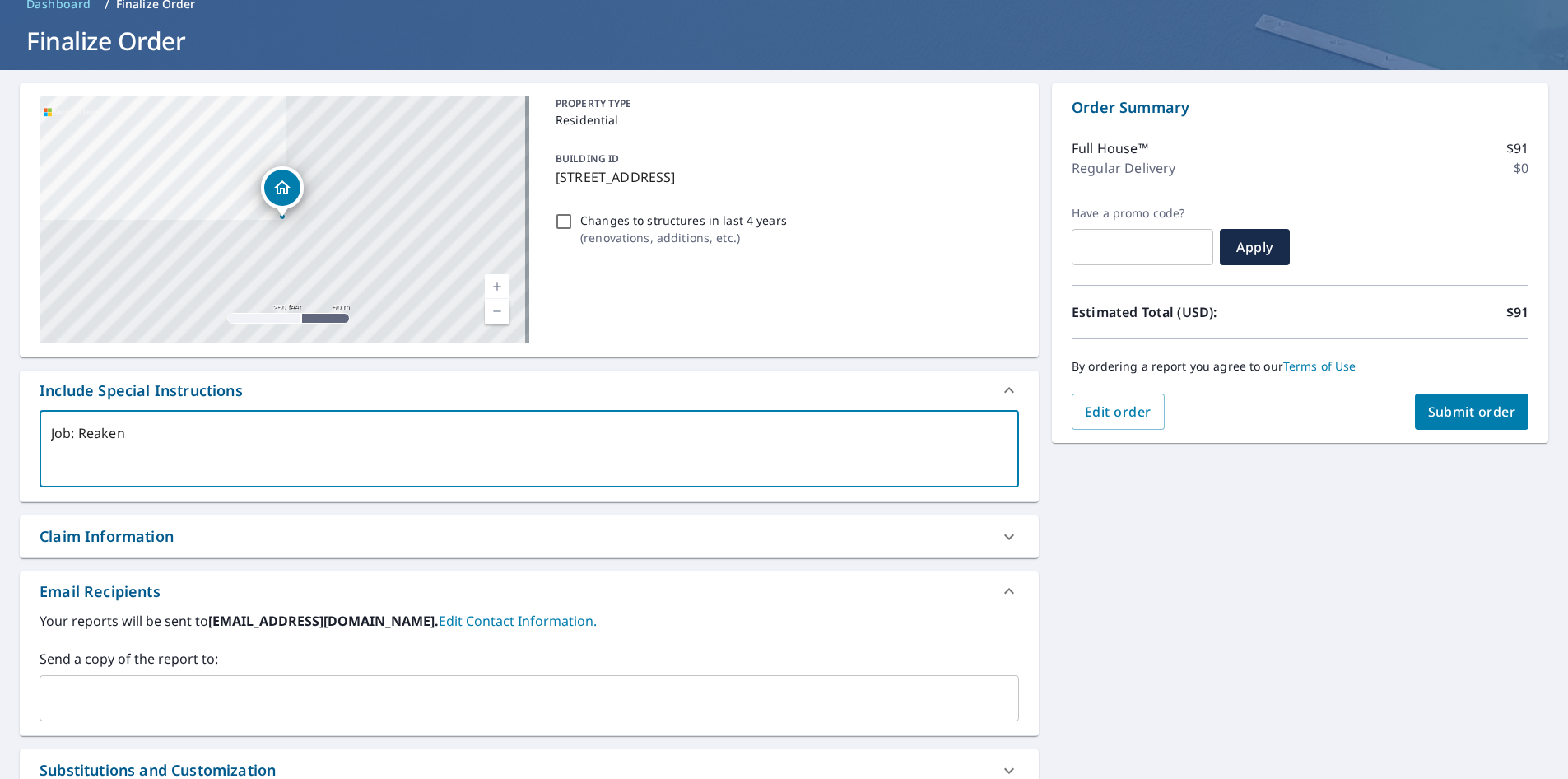
type textarea "Job: Reaken"
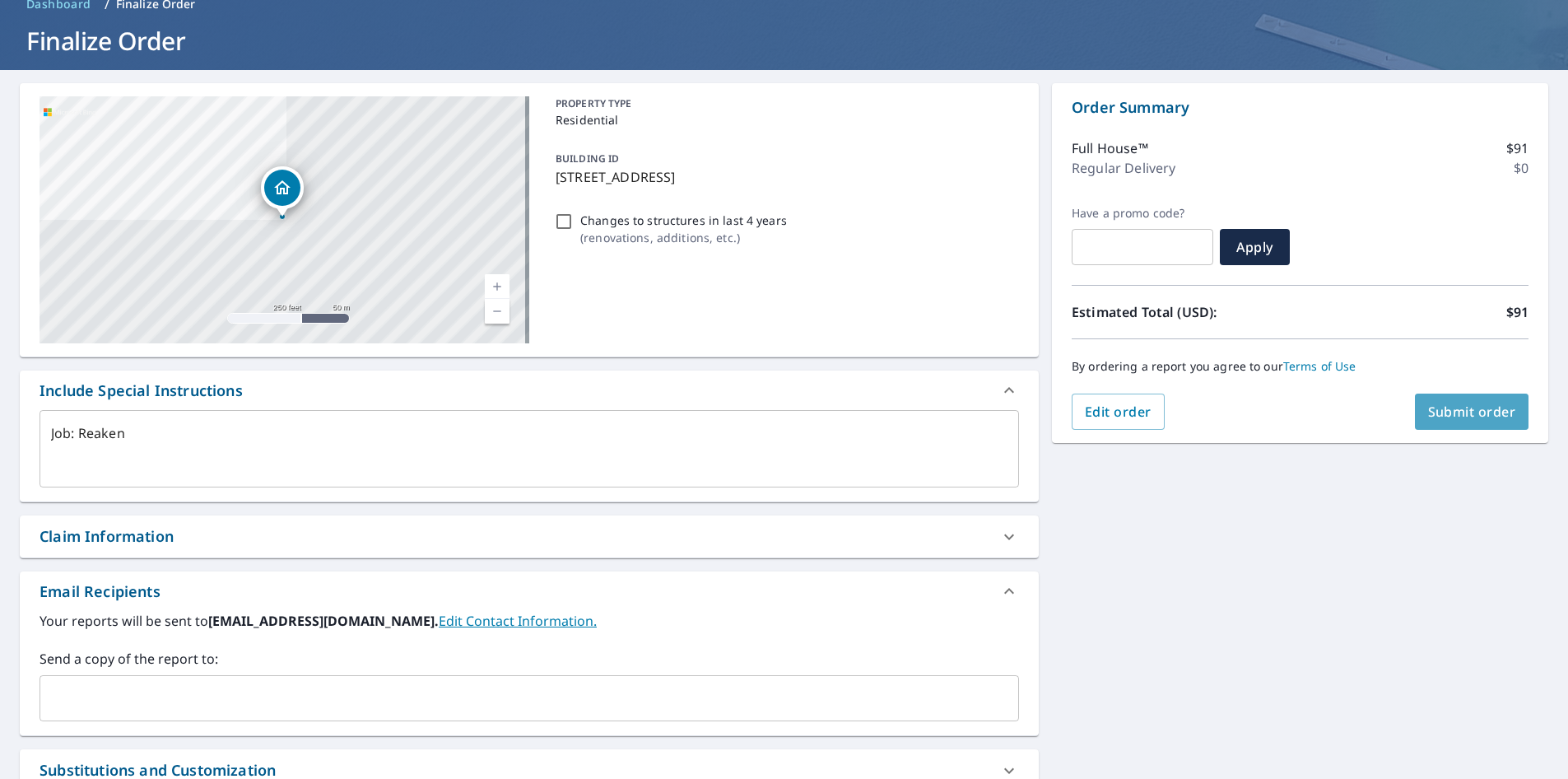
click at [1452, 402] on button "Submit order" at bounding box center [1472, 412] width 115 height 37
type textarea "x"
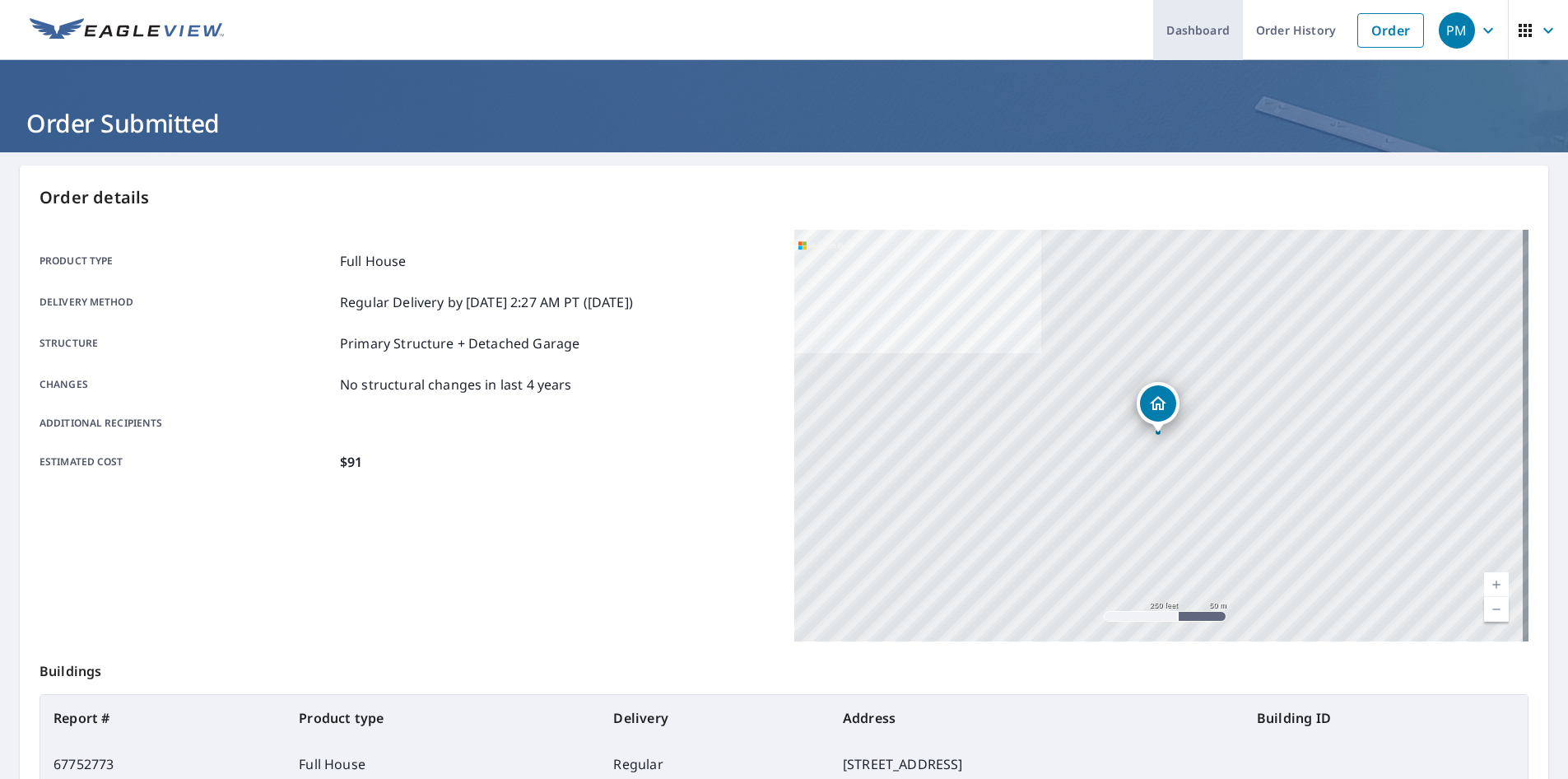
click at [1203, 20] on link "Dashboard" at bounding box center [1198, 30] width 90 height 60
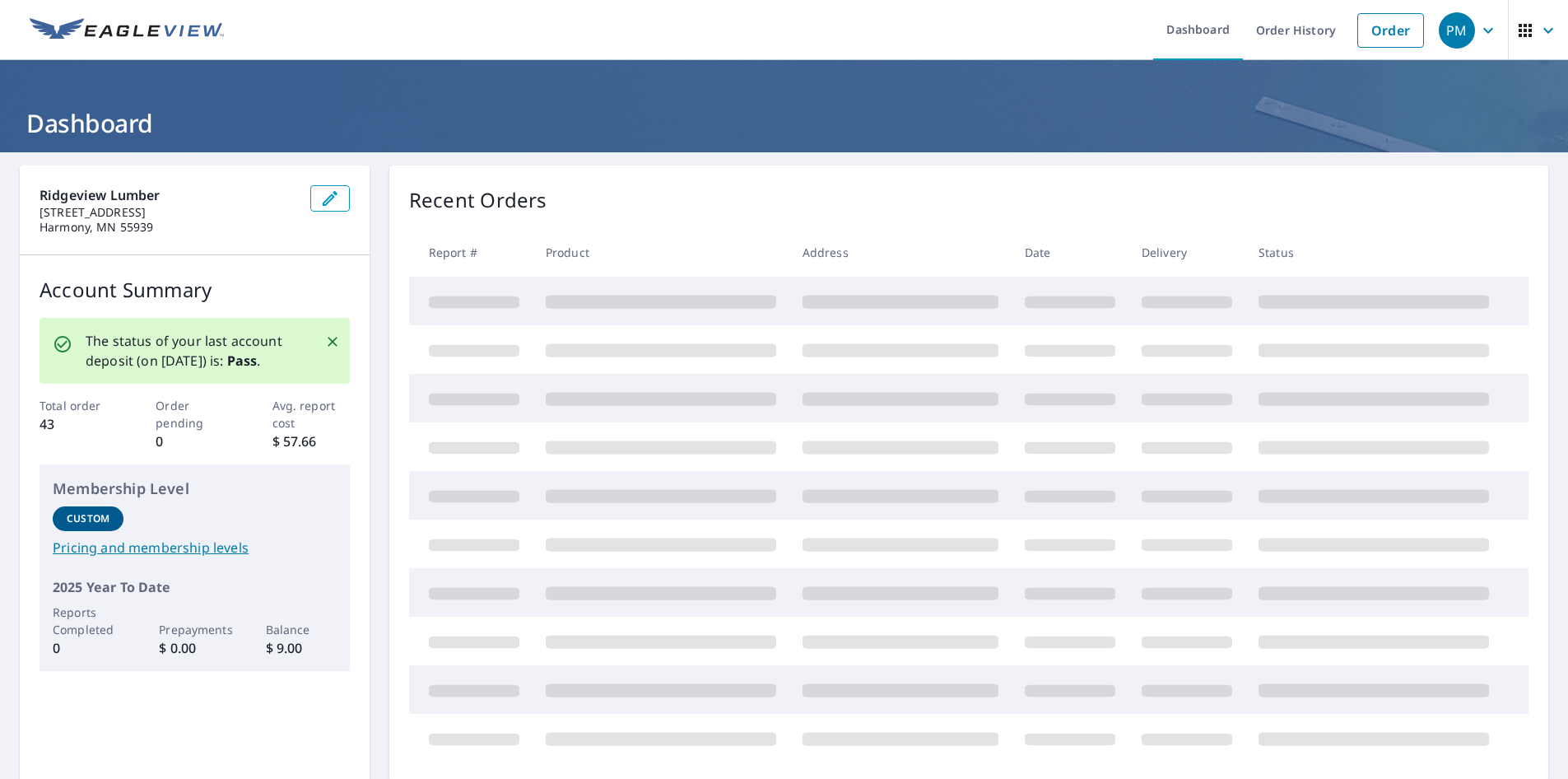
click at [322, 332] on button "Close" at bounding box center [332, 341] width 22 height 22
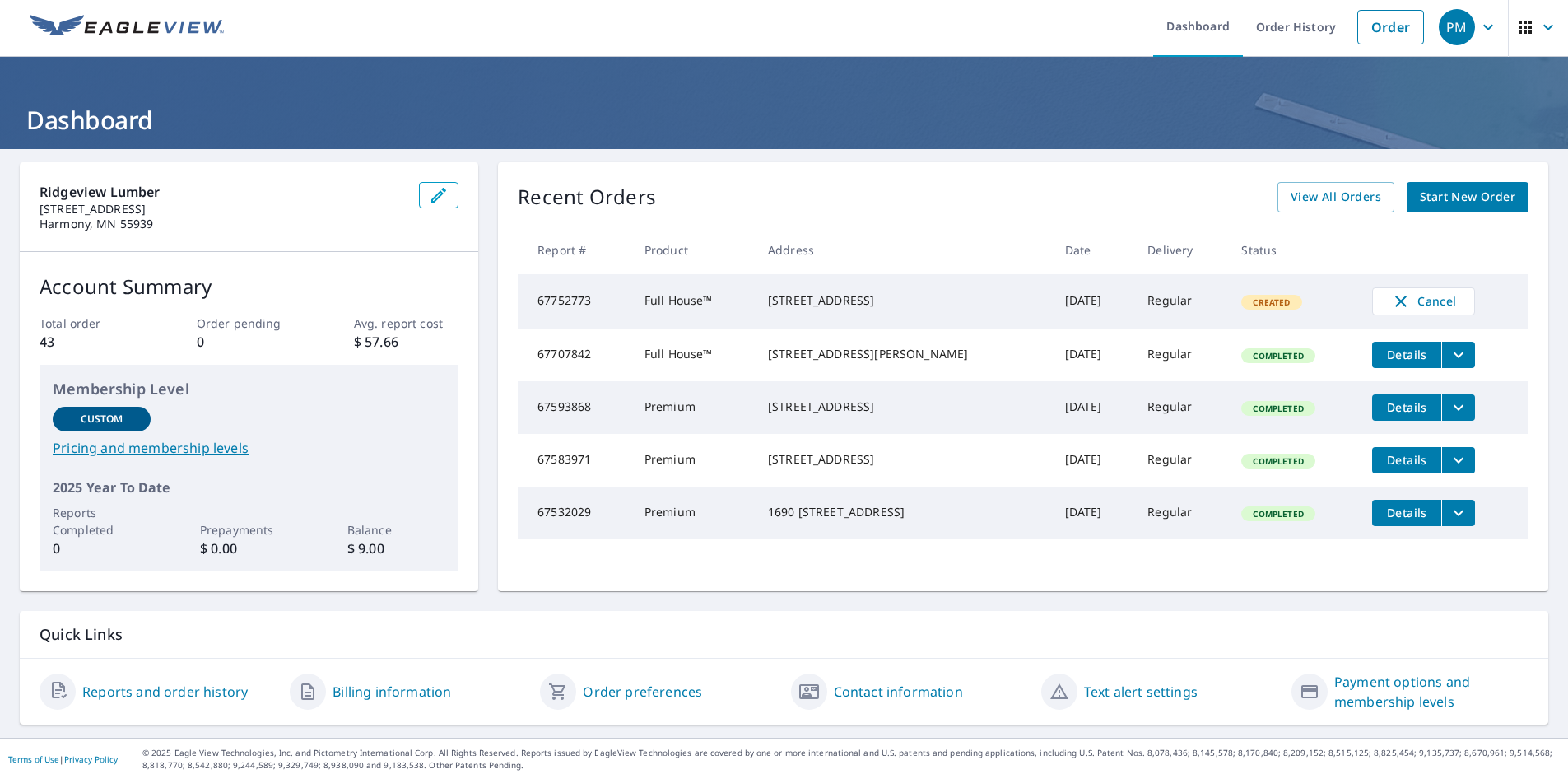
scroll to position [4, 0]
